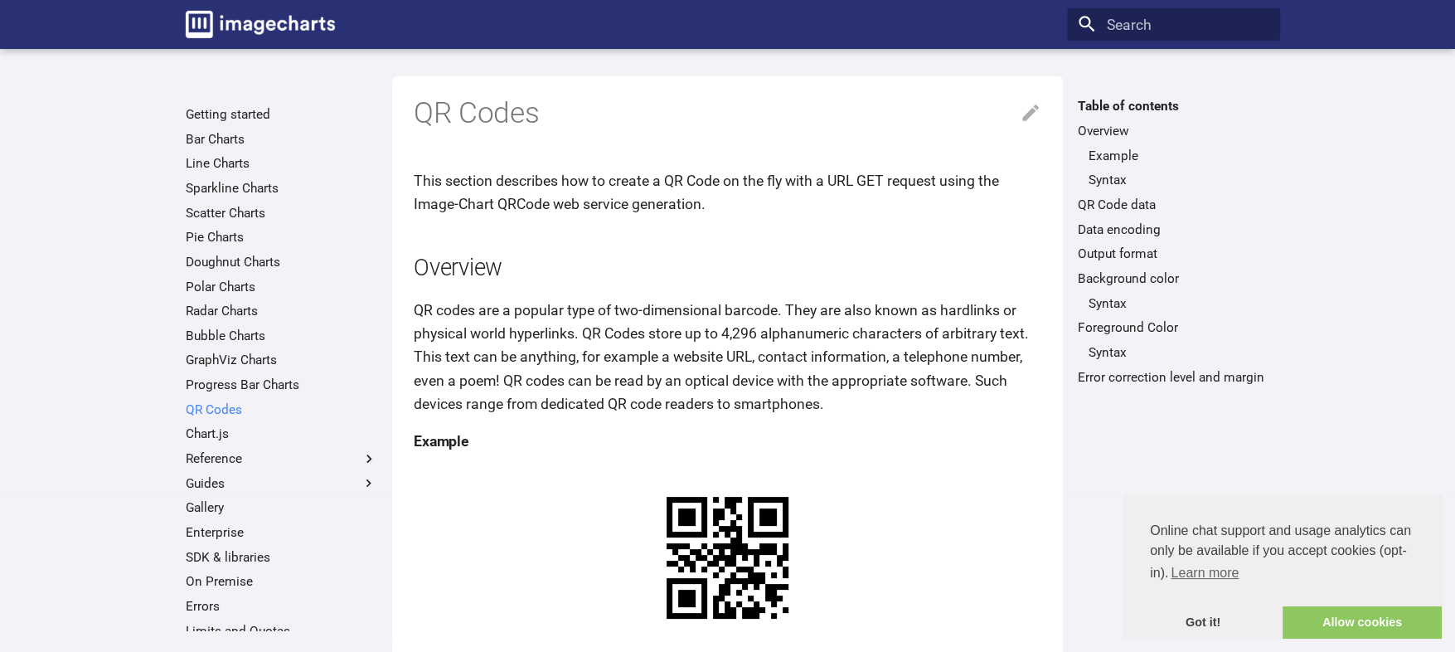
click at [216, 407] on link "QR Codes" at bounding box center [282, 409] width 192 height 17
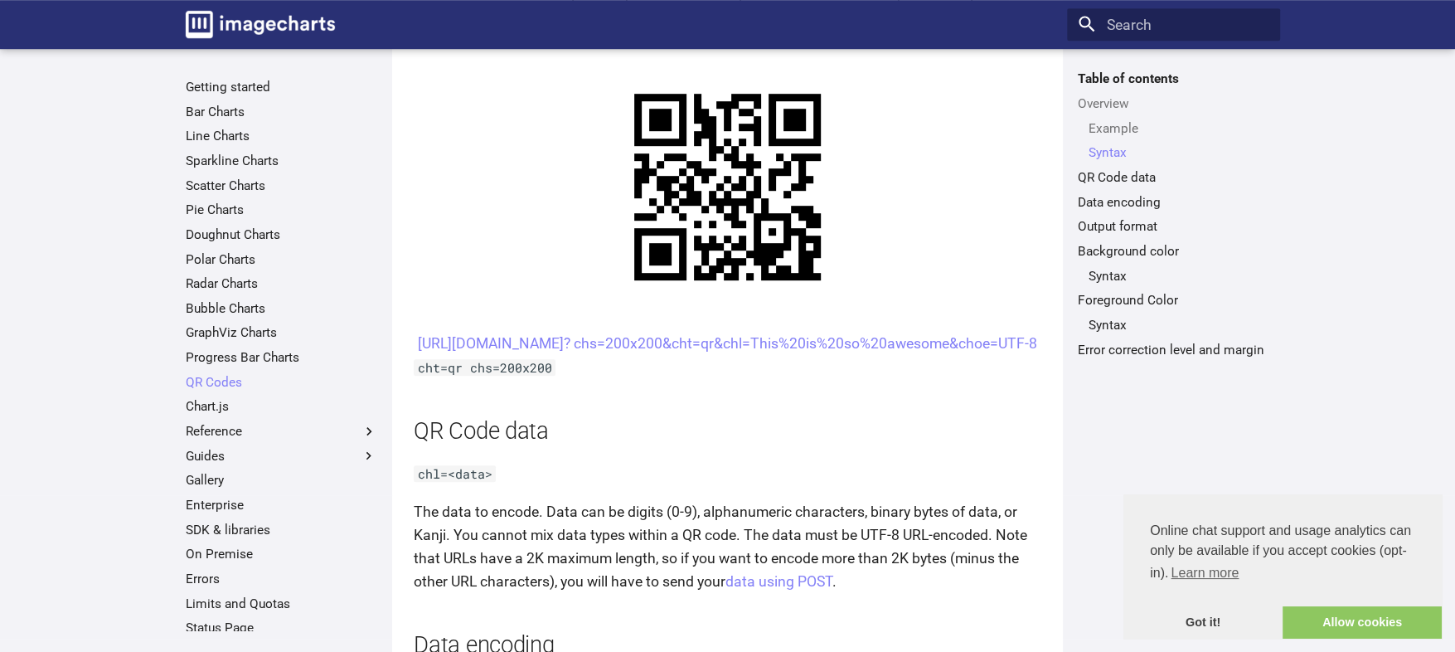
scroll to position [848, 0]
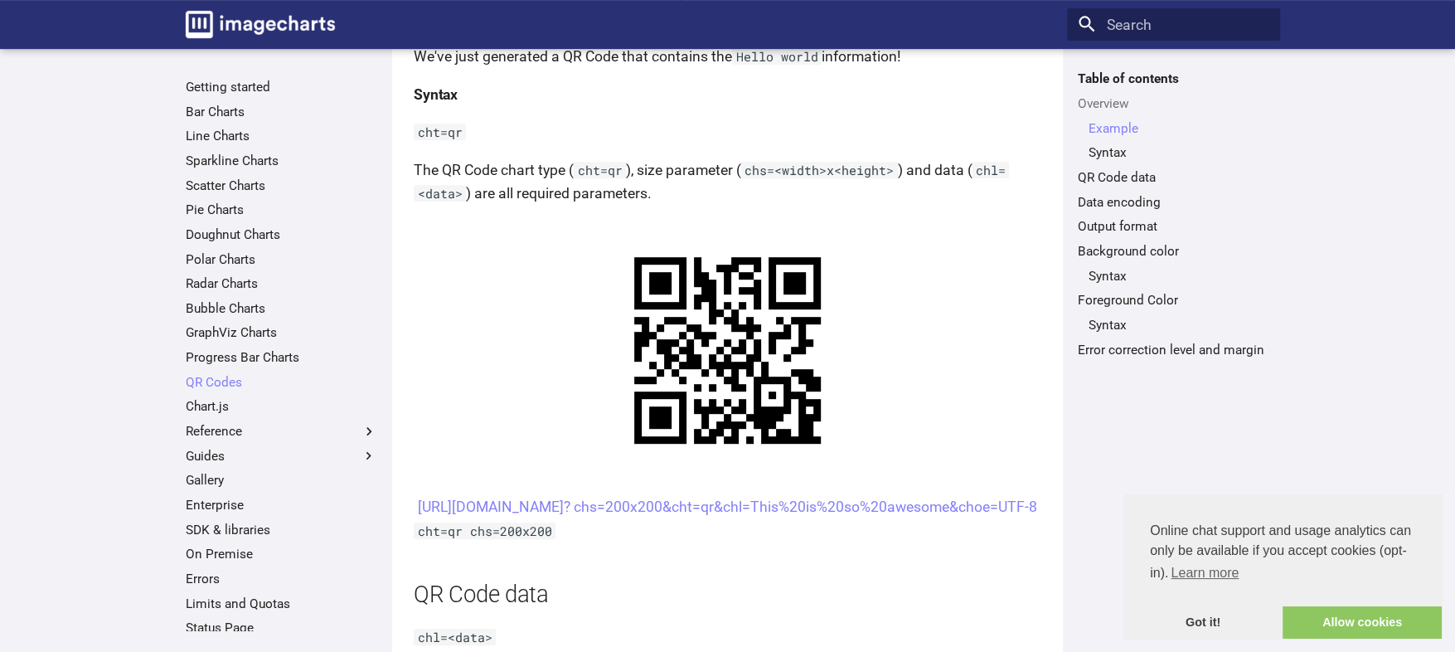
scroll to position [699, 0]
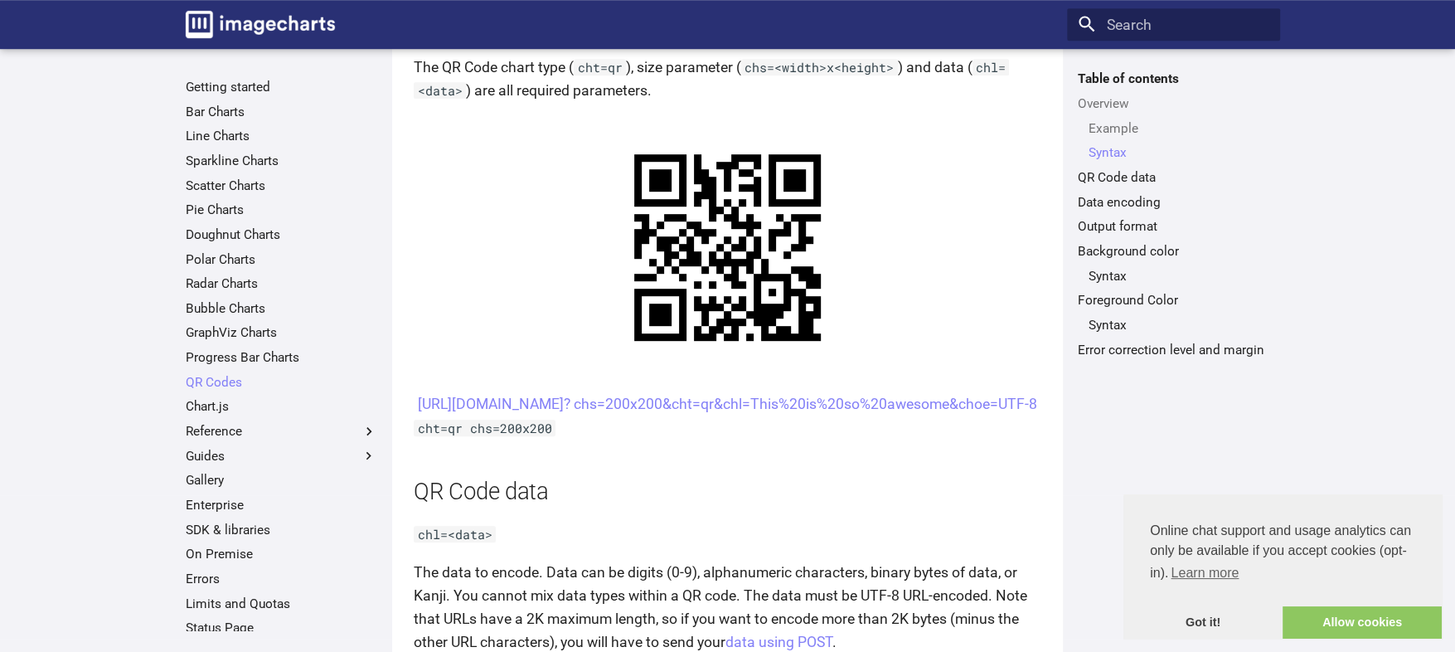
scroll to position [804, 0]
drag, startPoint x: 668, startPoint y: 439, endPoint x: 633, endPoint y: 424, distance: 37.6
click at [633, 416] on center "[URL][DOMAIN_NAME]? chs=200x200&cht=qr&chl=This%20is%20so%20awesome&choe=UTF-8" at bounding box center [728, 404] width 628 height 23
click at [559, 399] on center "[URL][DOMAIN_NAME]? chs=200x200&cht=qr&chl=This%20is%20so%20awesome&choe=UTF-8" at bounding box center [728, 404] width 628 height 23
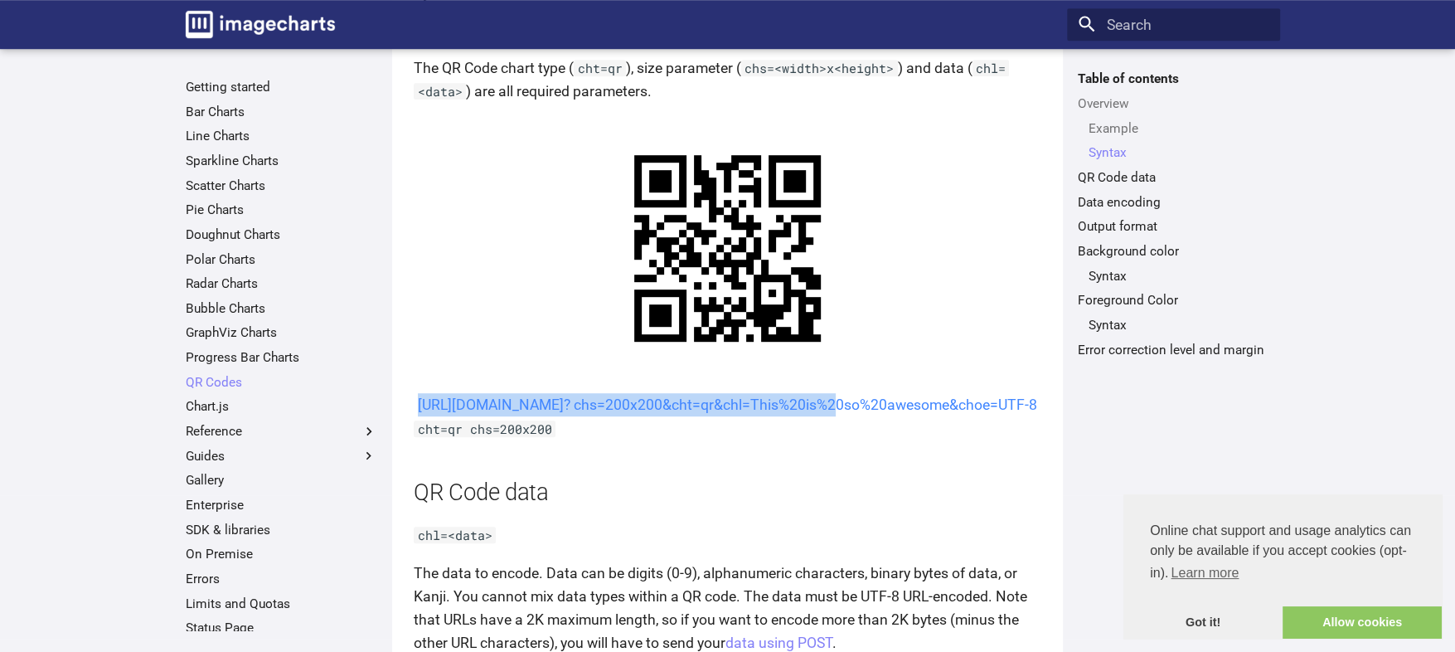
drag, startPoint x: 593, startPoint y: 407, endPoint x: 665, endPoint y: 434, distance: 76.9
click at [665, 416] on center "[URL][DOMAIN_NAME]? chs=200x200&cht=qr&chl=This%20is%20so%20awesome&choe=UTF-8" at bounding box center [728, 404] width 628 height 23
copy link "[URL][DOMAIN_NAME]? chs=200x200&cht=qr&chl"
